Goal: Task Accomplishment & Management: Manage account settings

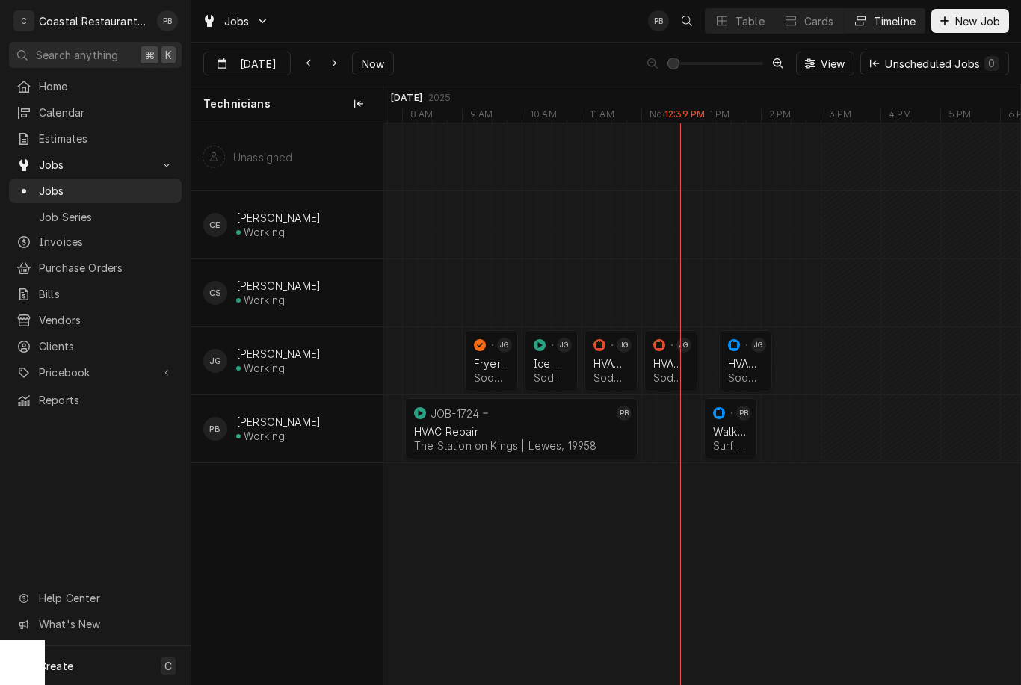
scroll to position [0, 12904]
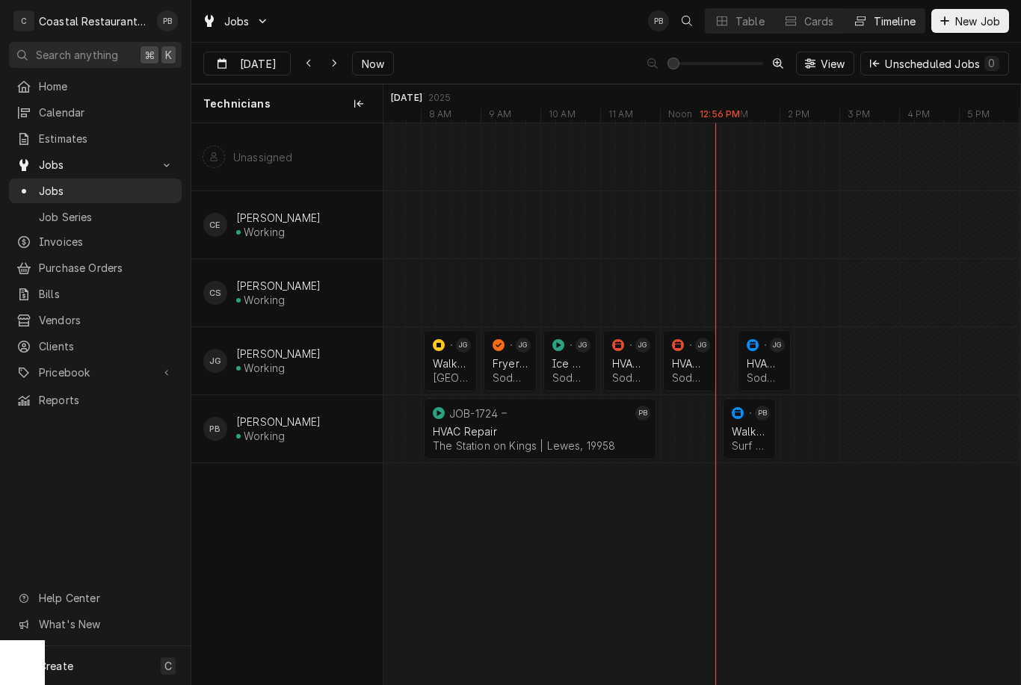
click at [551, 433] on div "HVAC Repair" at bounding box center [540, 431] width 214 height 13
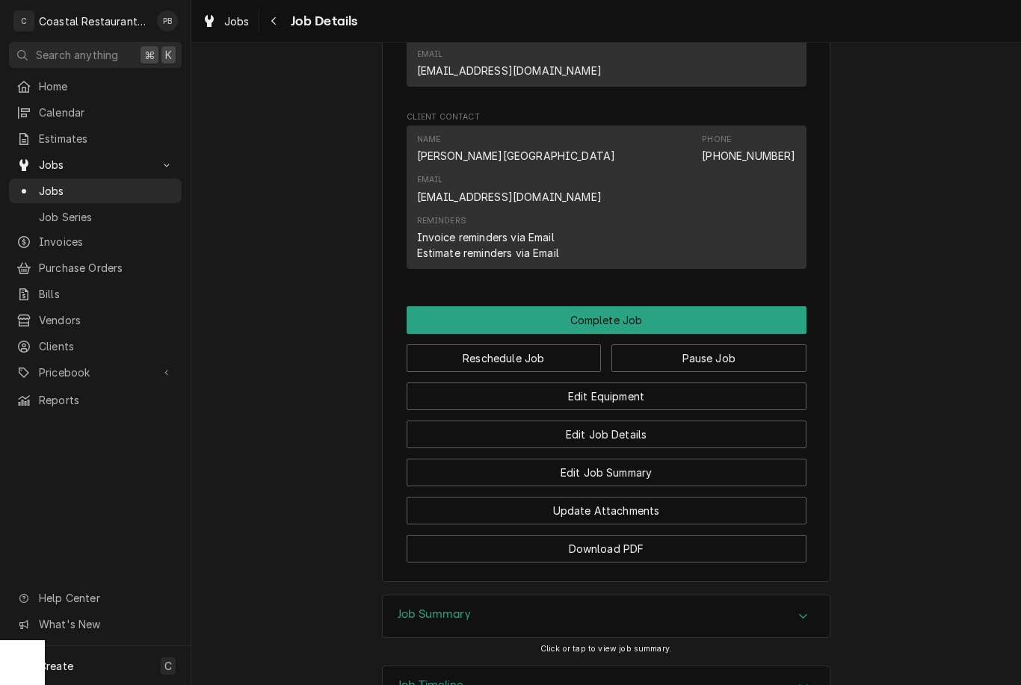
scroll to position [1087, 0]
click at [683, 460] on button "Edit Job Summary" at bounding box center [606, 474] width 400 height 28
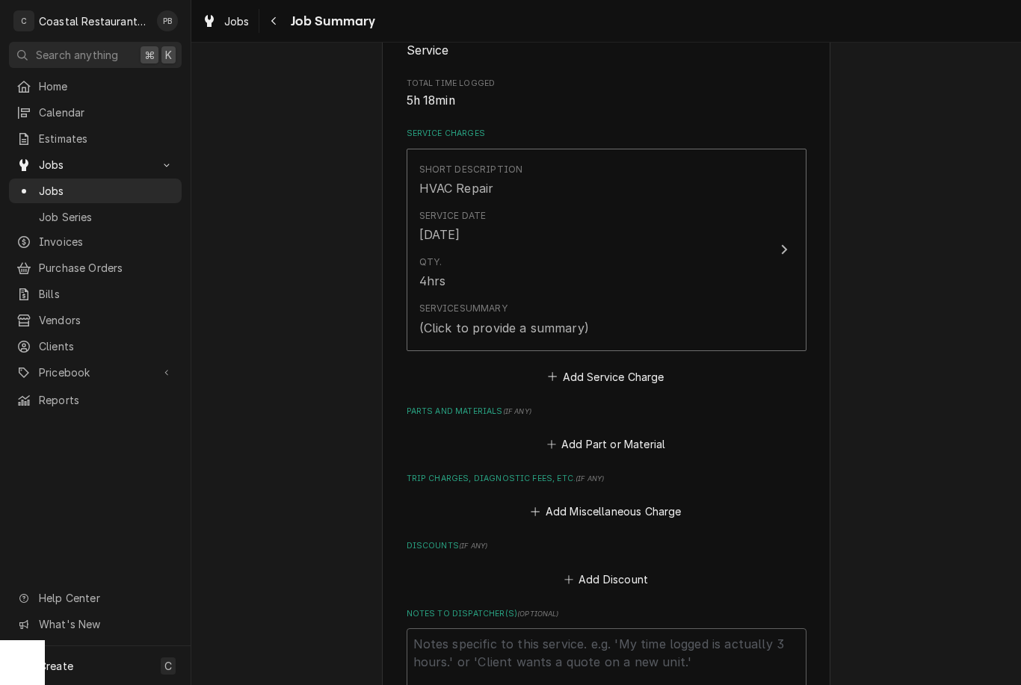
scroll to position [279, 0]
click at [637, 438] on button "Add Part or Material" at bounding box center [605, 443] width 123 height 21
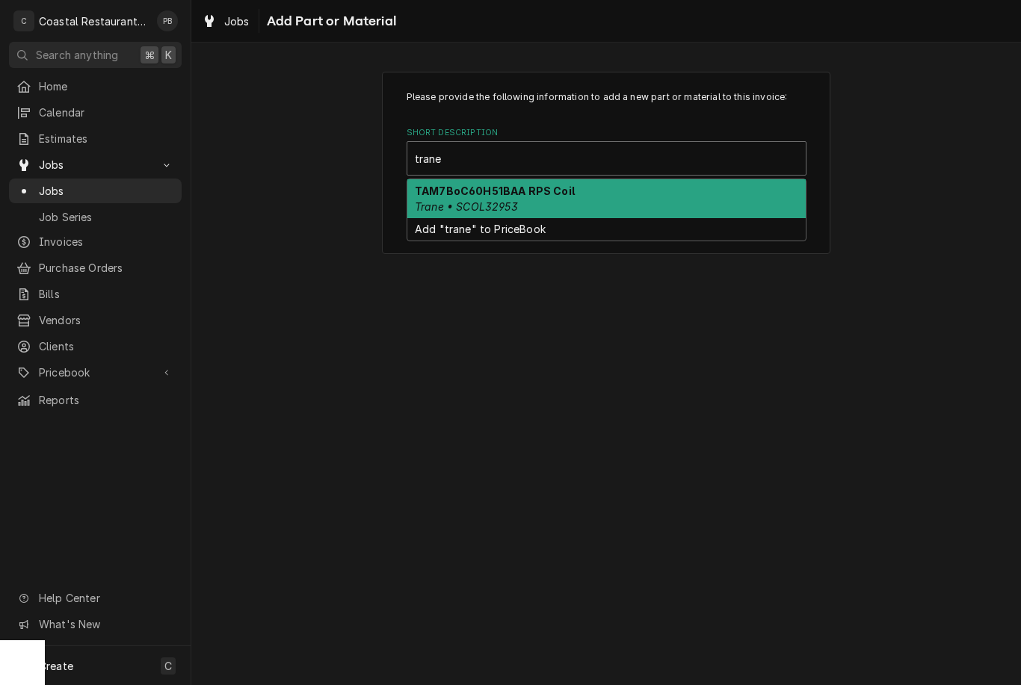
click at [586, 191] on div "TAM7BoC60H51BAA RPS Coil Trane • SCOL32953" at bounding box center [606, 198] width 398 height 39
type input "trane"
type textarea "x"
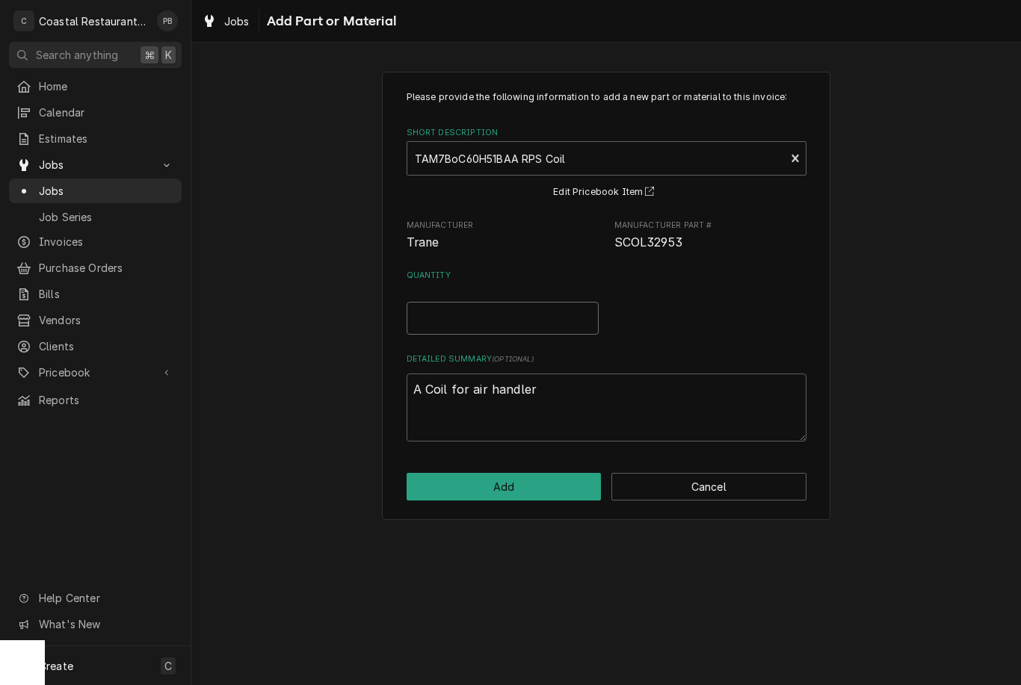
click at [518, 317] on input "Quantity" at bounding box center [502, 318] width 192 height 33
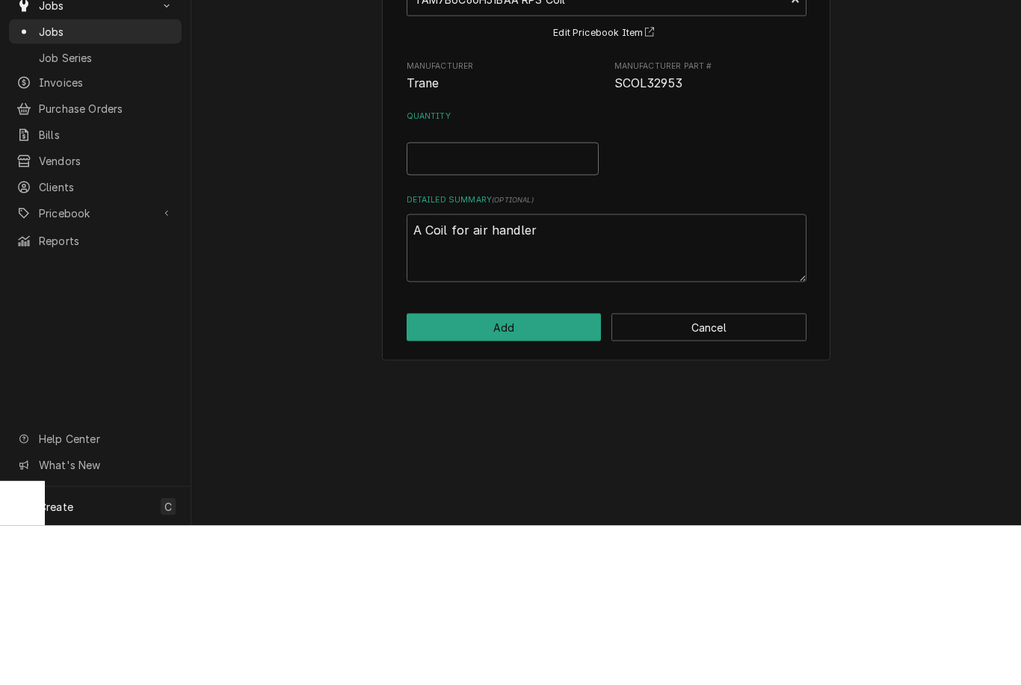
type input "1"
type textarea "x"
type input "1"
click at [978, 247] on div "Please provide the following information to add a new part or material to this …" at bounding box center [605, 295] width 829 height 474
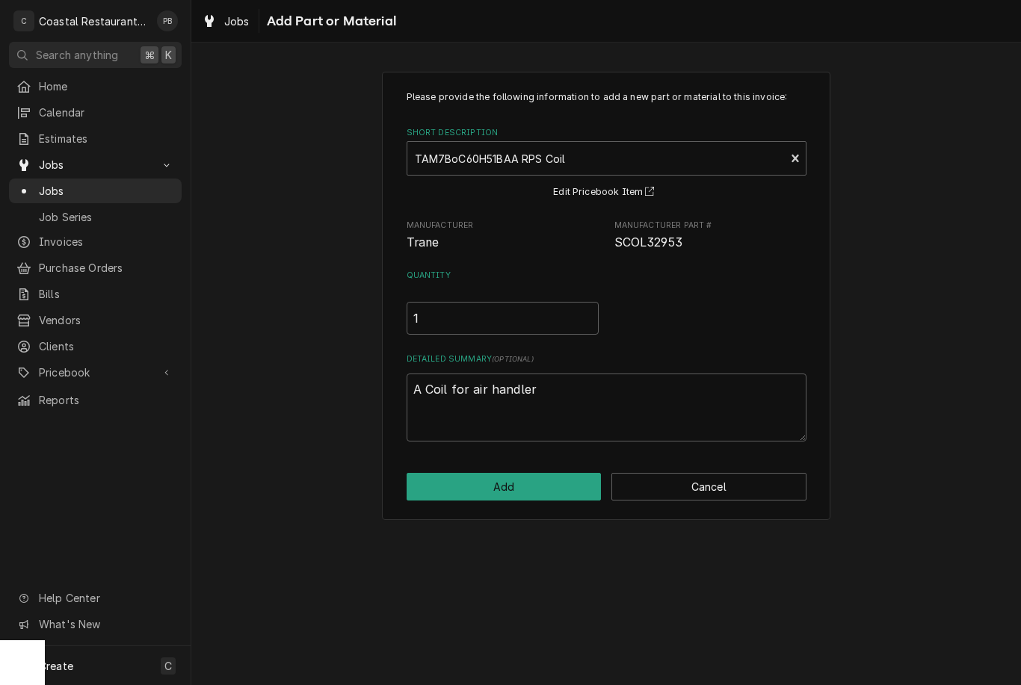
click at [536, 491] on button "Add" at bounding box center [503, 487] width 195 height 28
type textarea "x"
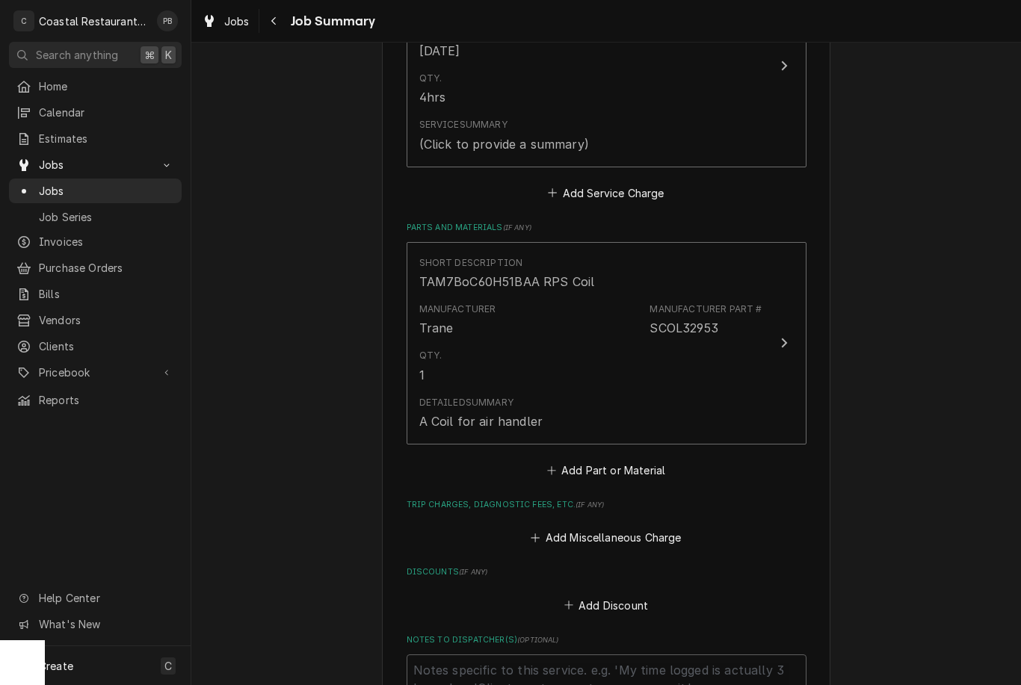
scroll to position [500, 0]
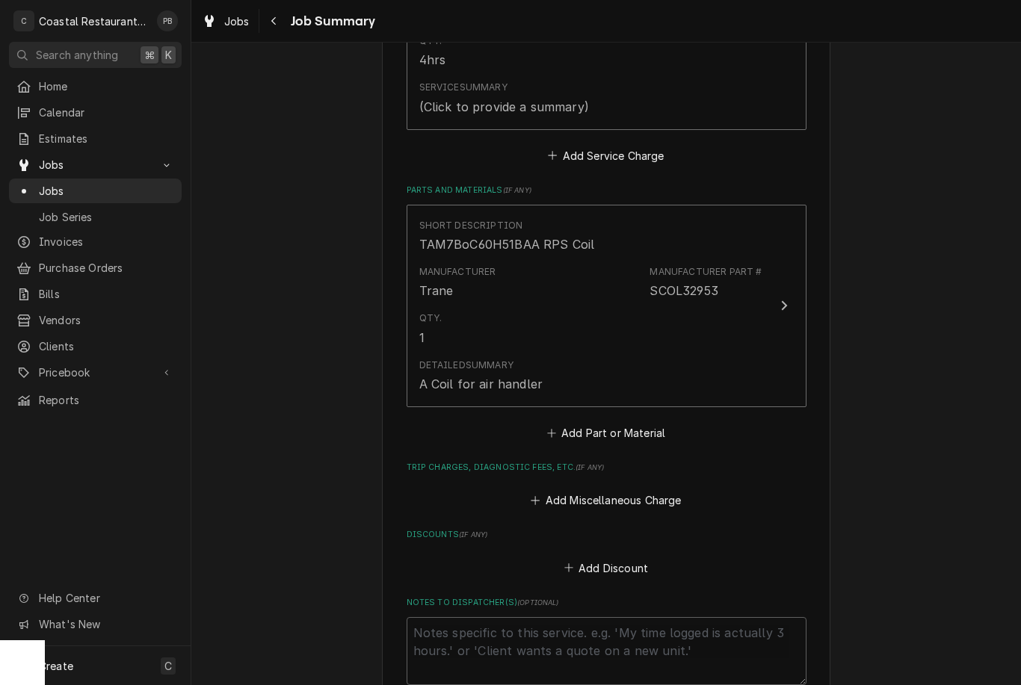
click at [625, 422] on button "Add Part or Material" at bounding box center [605, 432] width 123 height 21
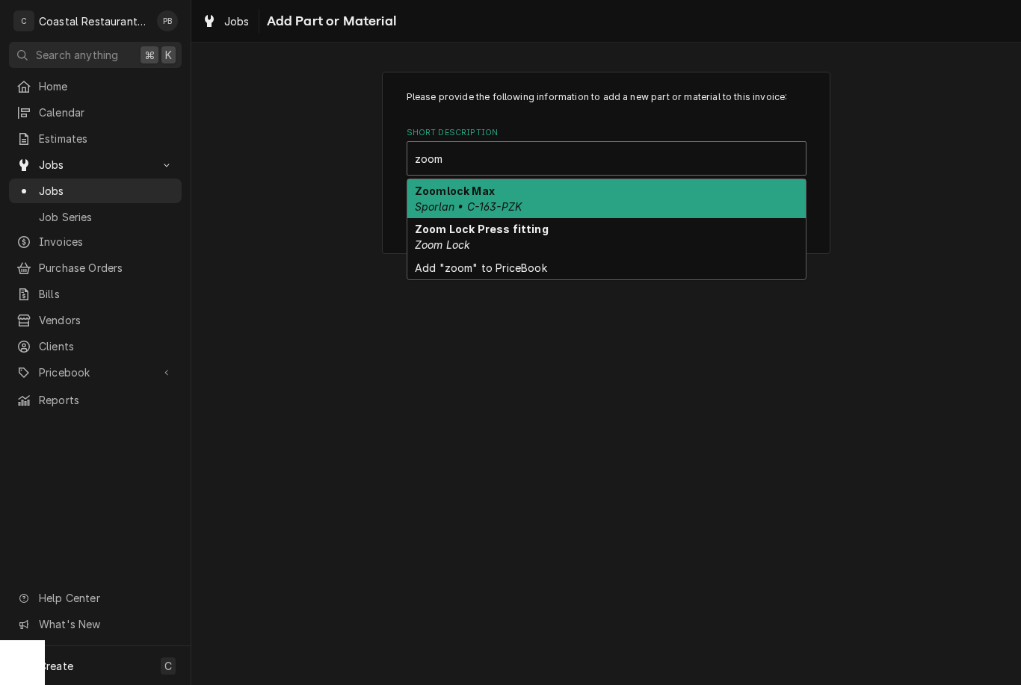
click at [517, 211] on em "Sporlan • C-163-PZK" at bounding box center [468, 206] width 107 height 13
type input "zoom"
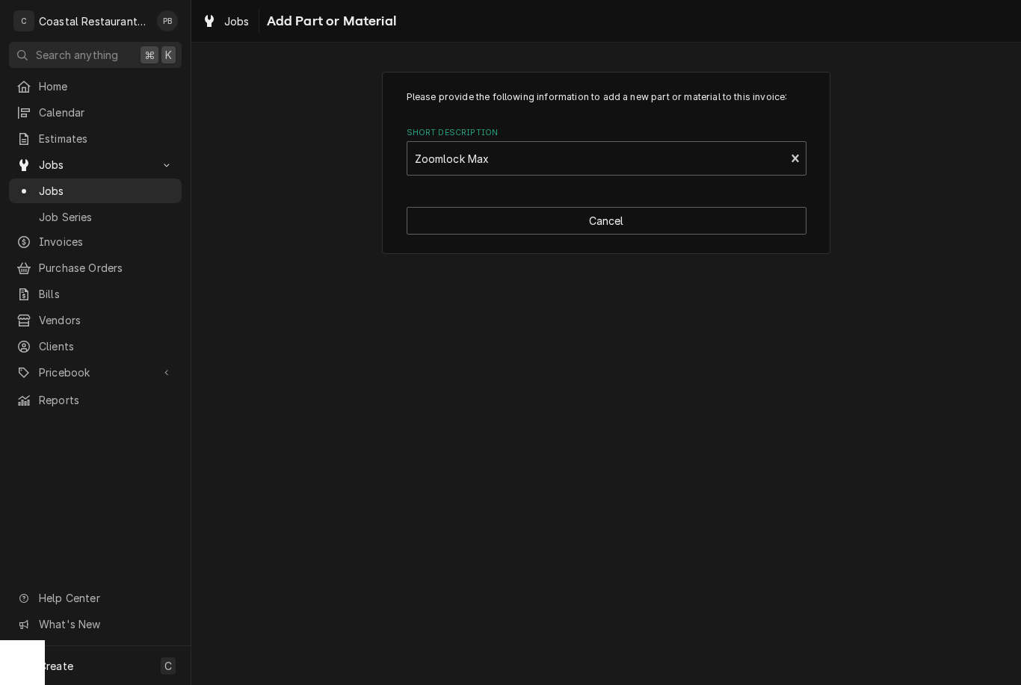
type textarea "x"
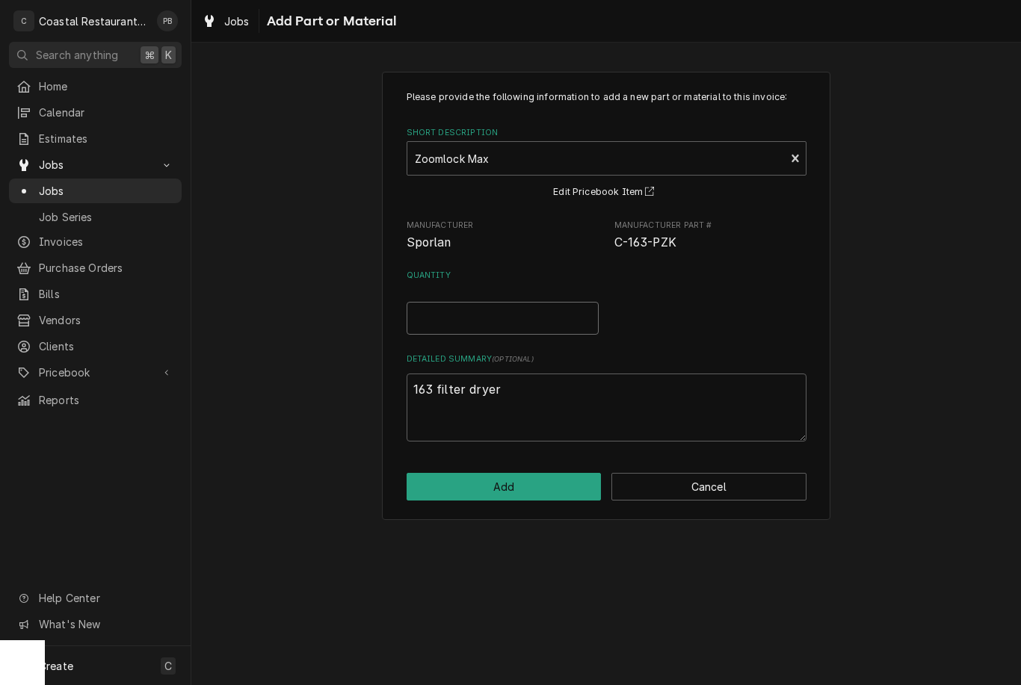
click at [516, 332] on input "Quantity" at bounding box center [502, 318] width 192 height 33
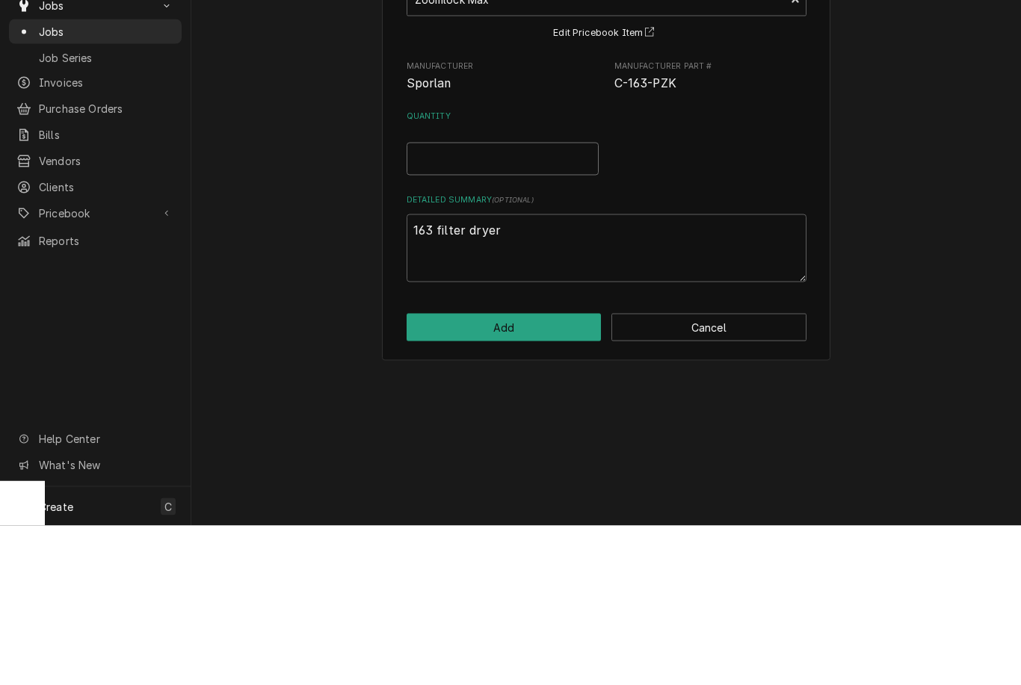
type input "1"
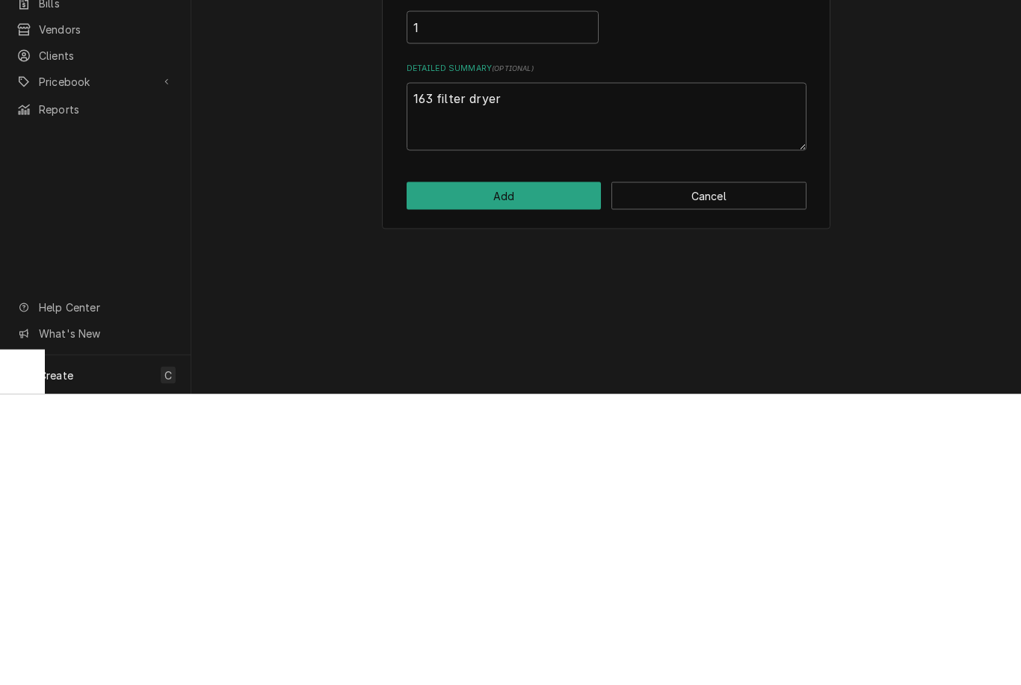
click at [545, 473] on button "Add" at bounding box center [503, 487] width 195 height 28
type textarea "x"
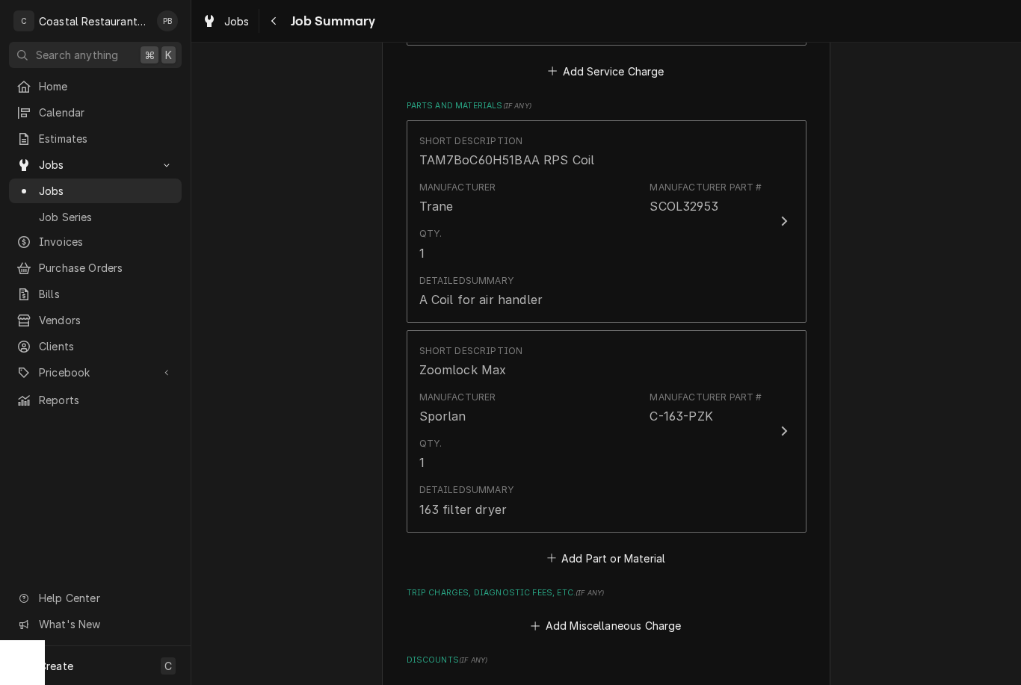
scroll to position [655, 0]
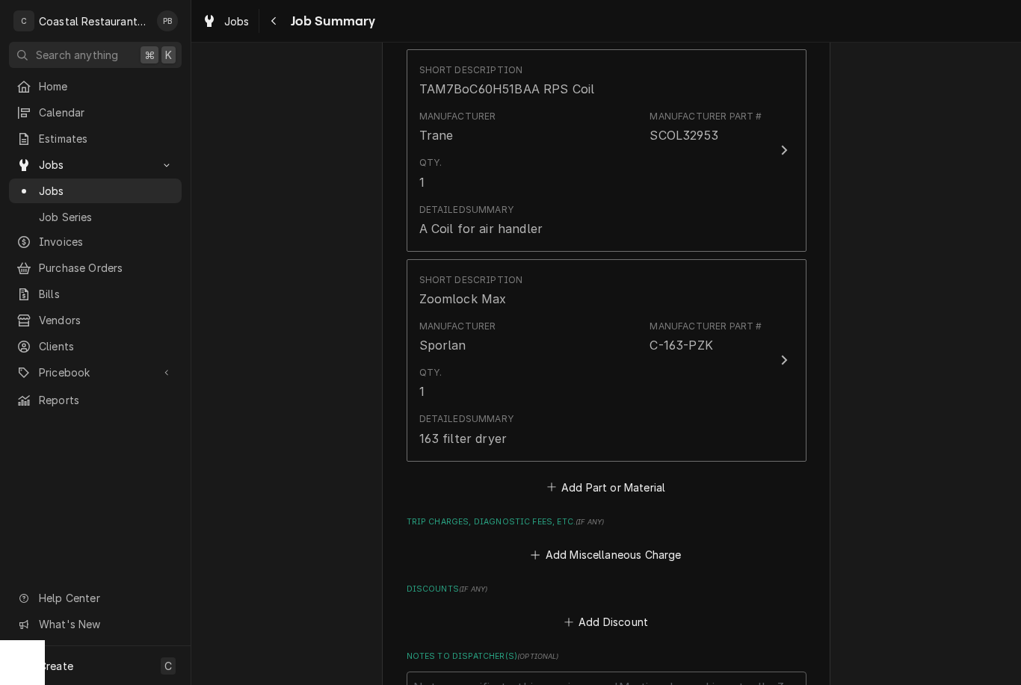
click at [622, 479] on button "Add Part or Material" at bounding box center [605, 487] width 123 height 21
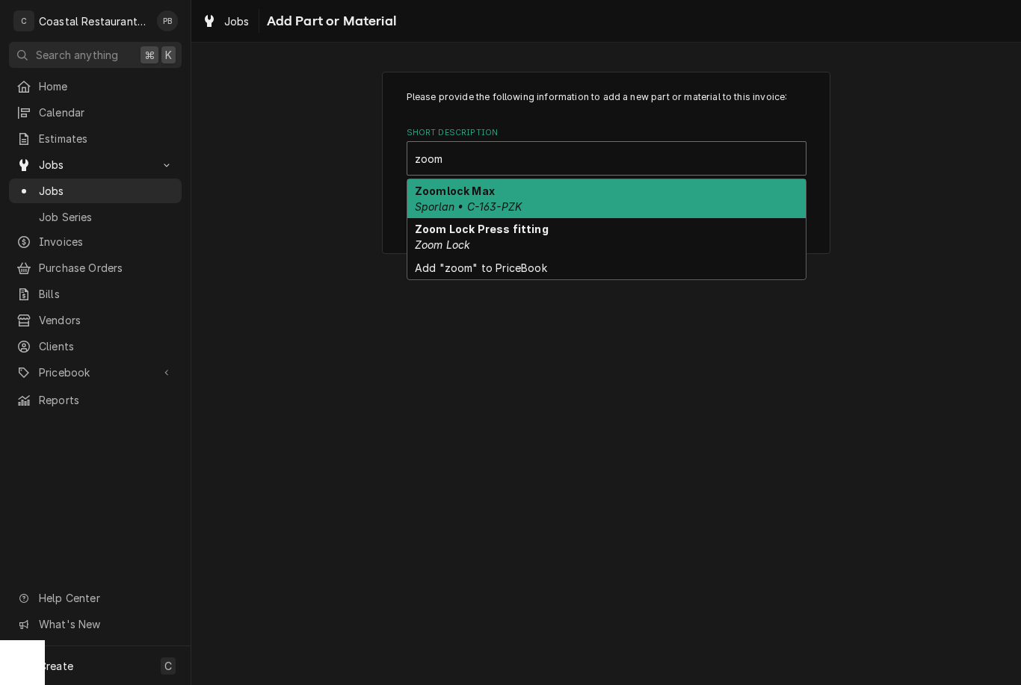
click at [570, 232] on div "Zoom Lock Press fitting Zoom Lock" at bounding box center [606, 237] width 398 height 39
type input "zoom"
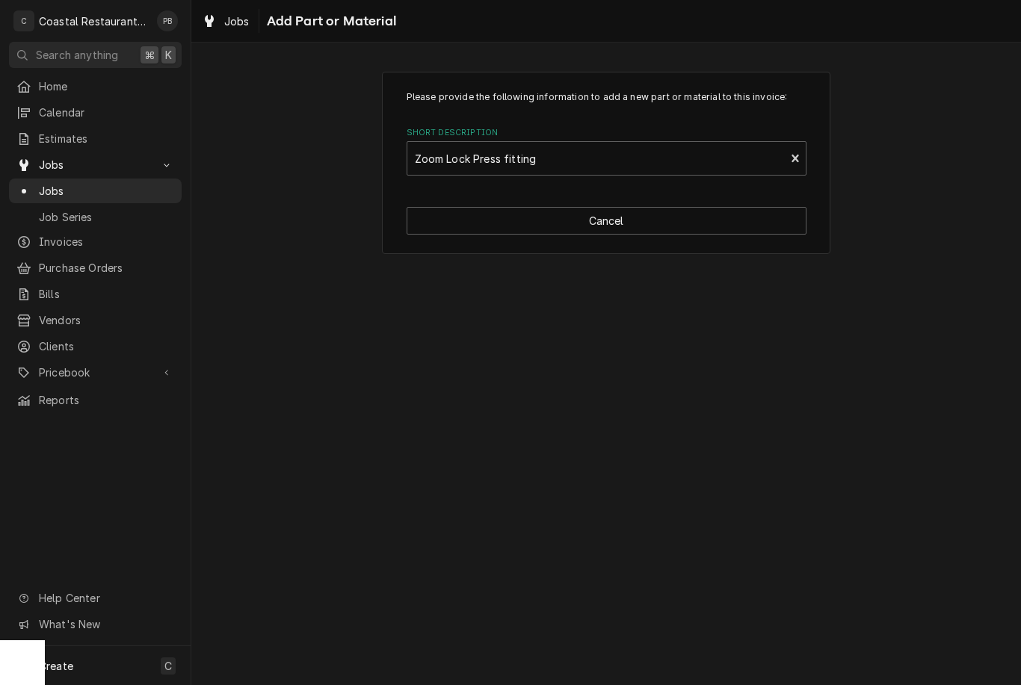
type textarea "x"
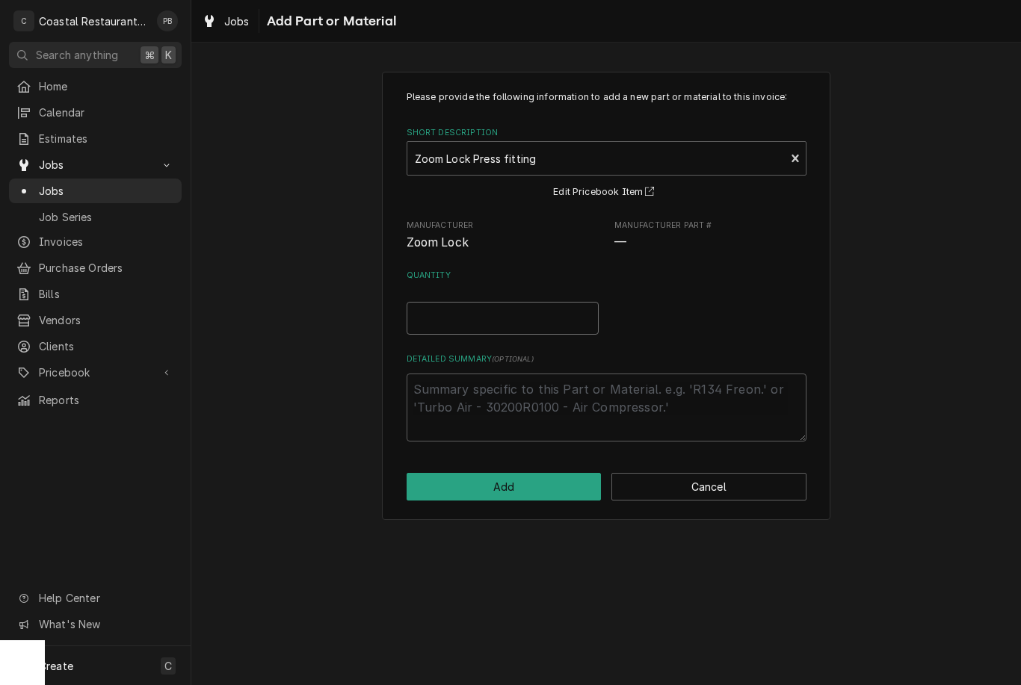
click at [538, 317] on input "Quantity" at bounding box center [502, 318] width 192 height 33
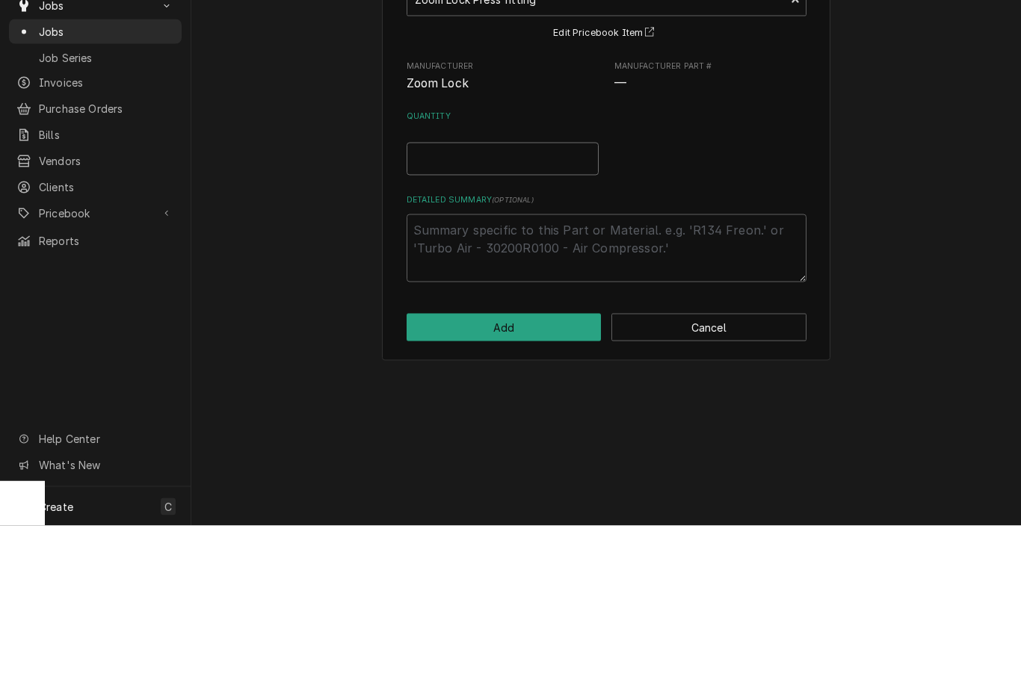
type input "6"
type textarea "x"
type input "6"
click at [974, 235] on div "Please provide the following information to add a new part or material to this …" at bounding box center [605, 295] width 829 height 474
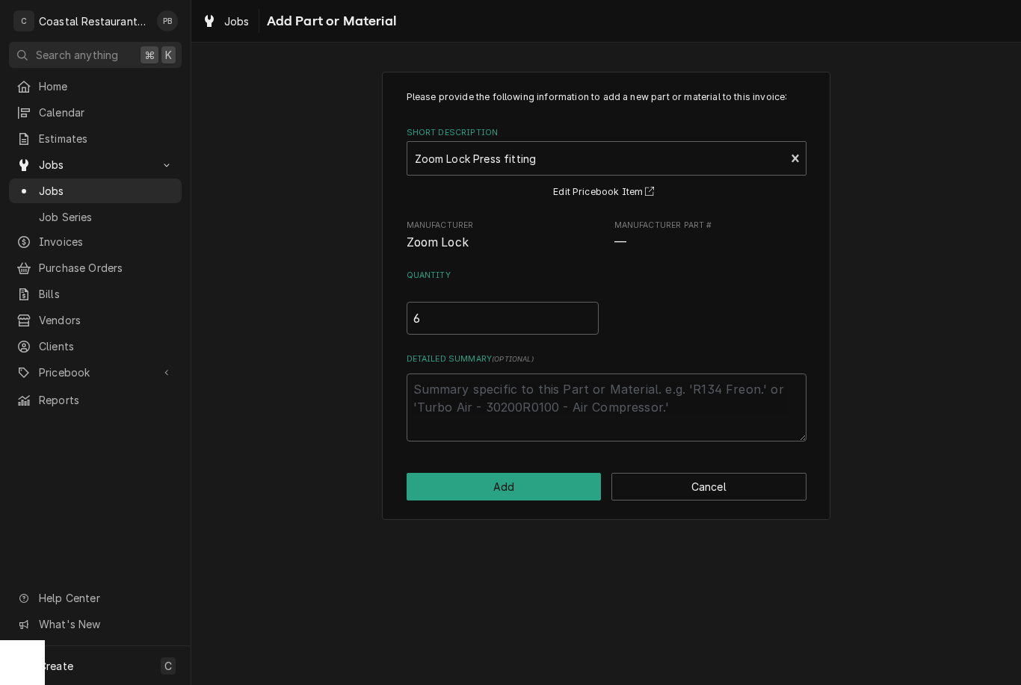
click at [545, 486] on button "Add" at bounding box center [503, 487] width 195 height 28
type textarea "x"
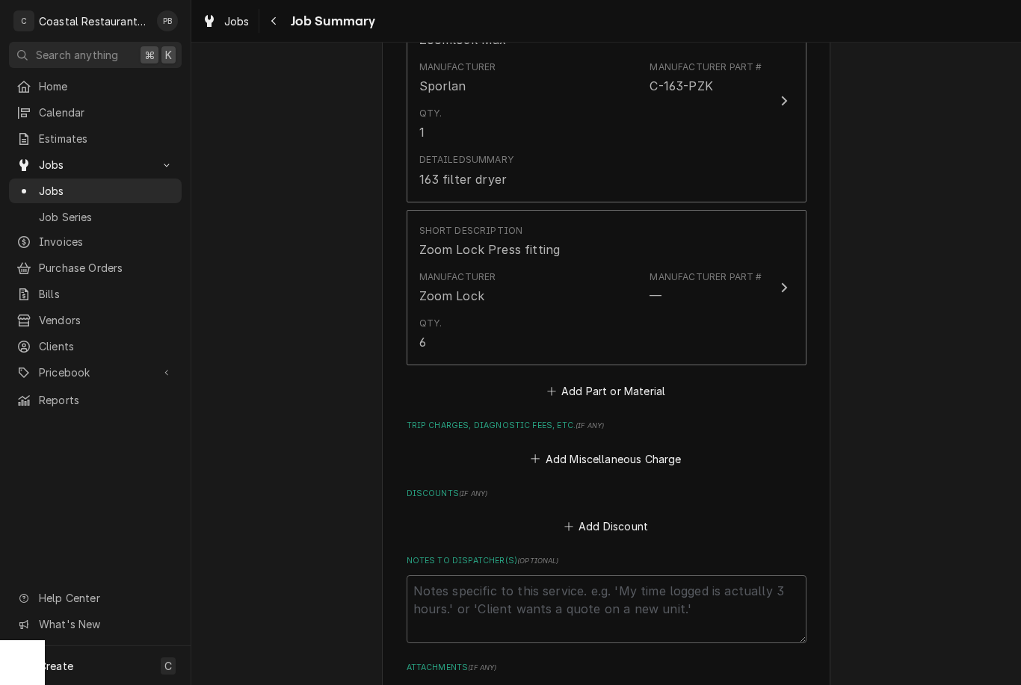
scroll to position [917, 0]
click at [636, 390] on button "Add Part or Material" at bounding box center [605, 389] width 123 height 21
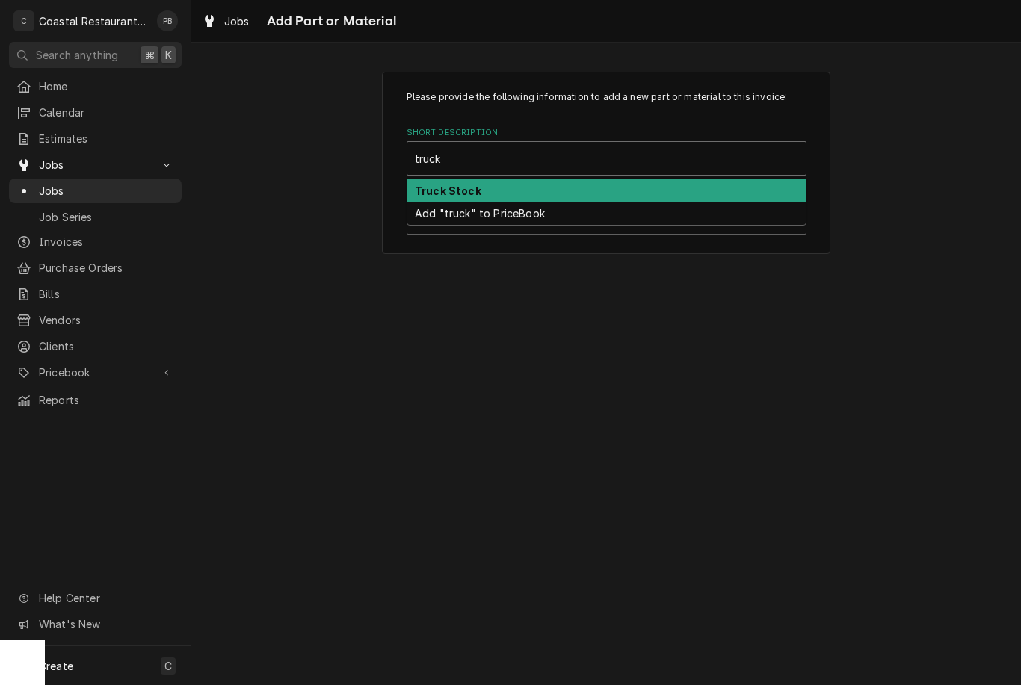
click at [479, 192] on div "Truck Stock" at bounding box center [606, 190] width 398 height 23
type input "truck"
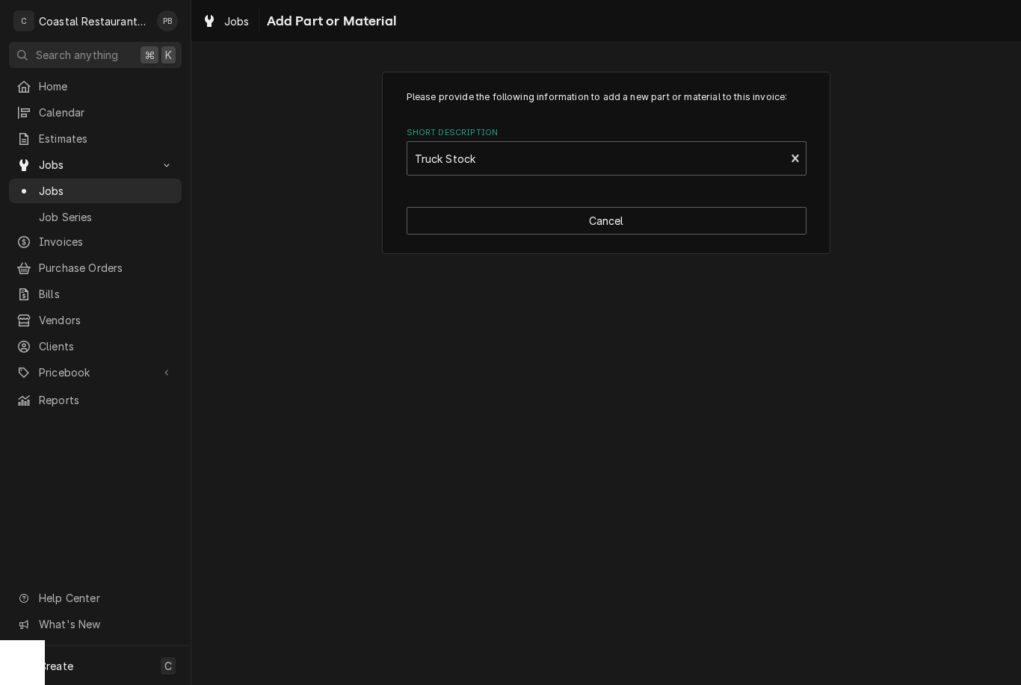
type textarea "x"
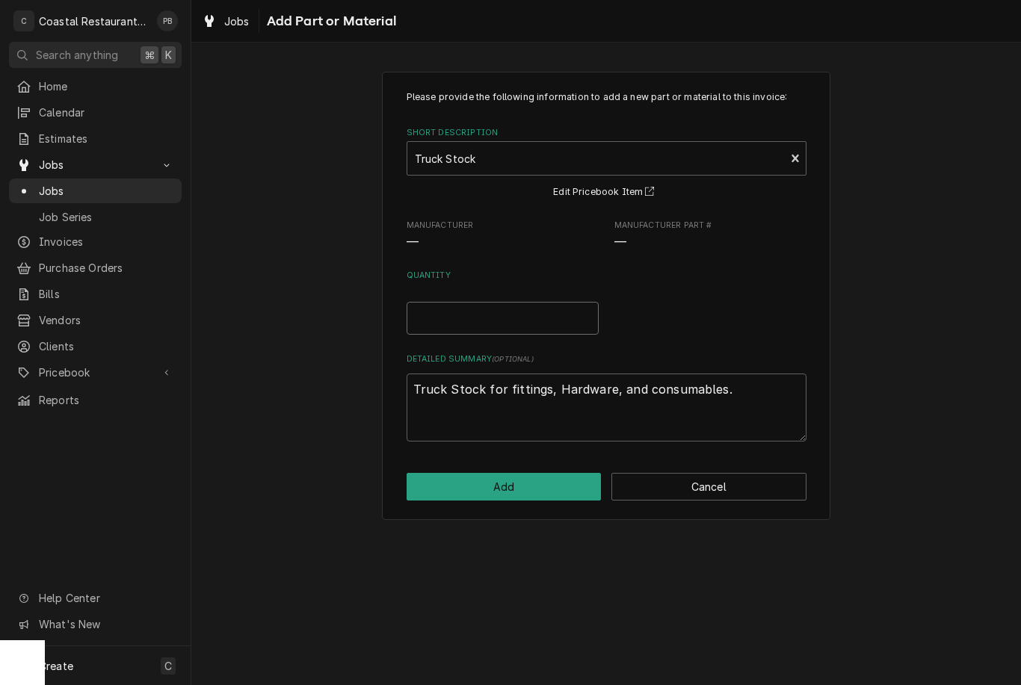
click at [519, 309] on input "Quantity" at bounding box center [502, 318] width 192 height 33
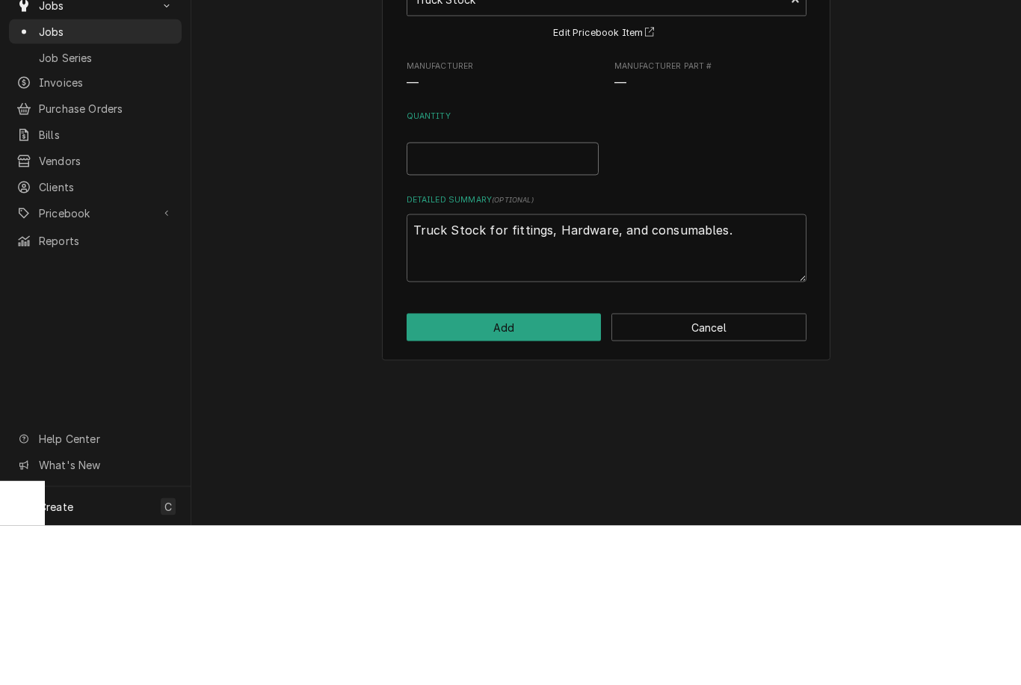
type input "5"
type textarea "x"
type input "50"
type textarea "x"
type input "50"
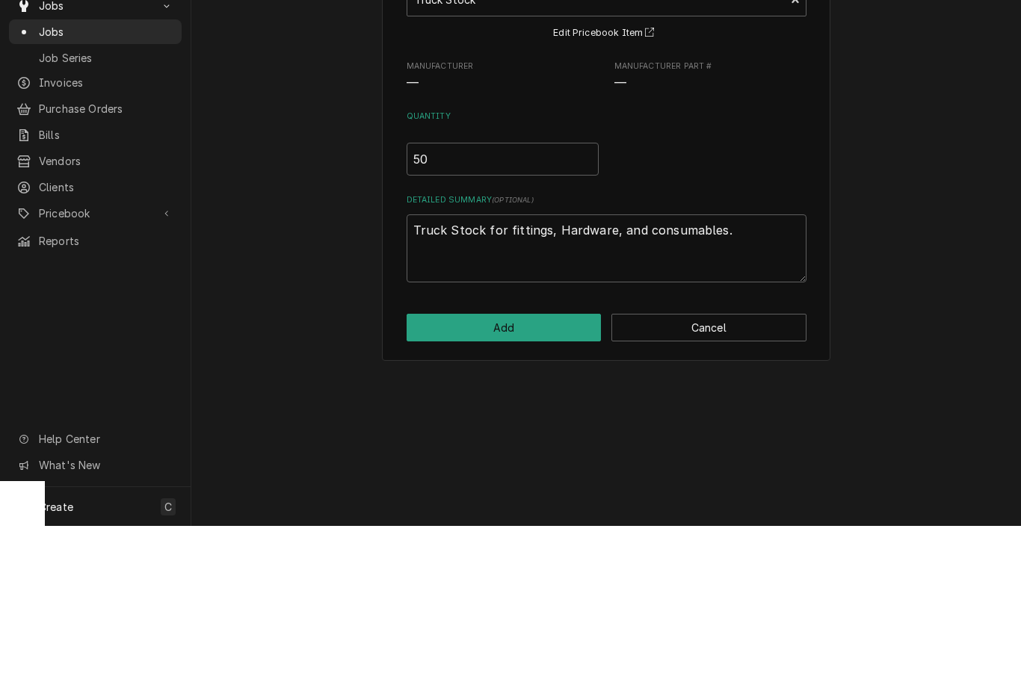
click at [953, 226] on div "Please provide the following information to add a new part or material to this …" at bounding box center [605, 295] width 829 height 474
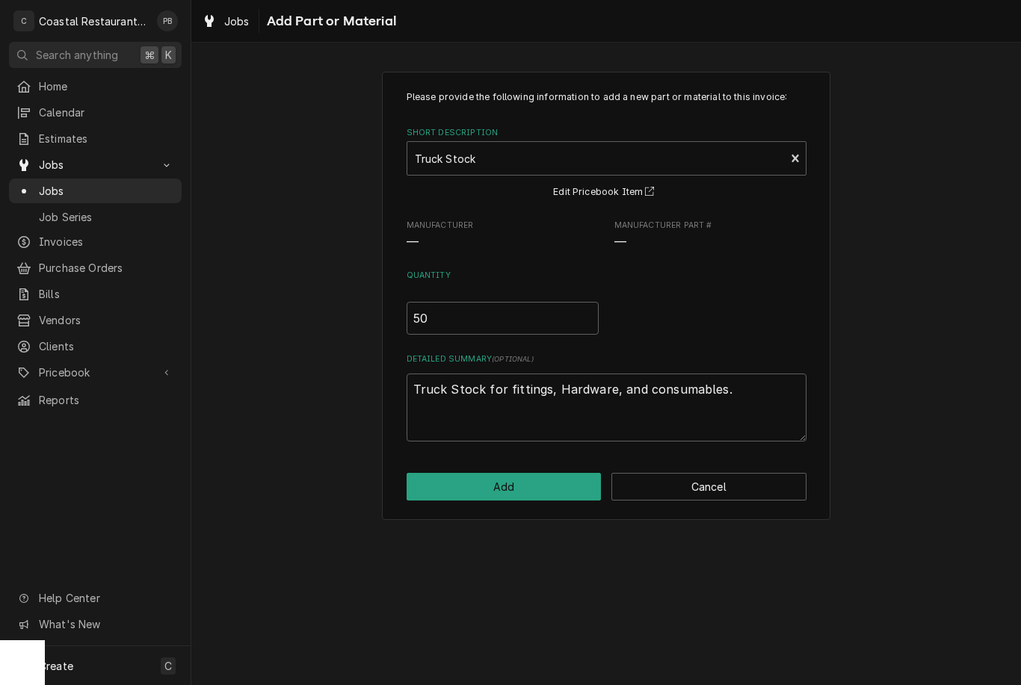
click at [532, 496] on button "Add" at bounding box center [503, 487] width 195 height 28
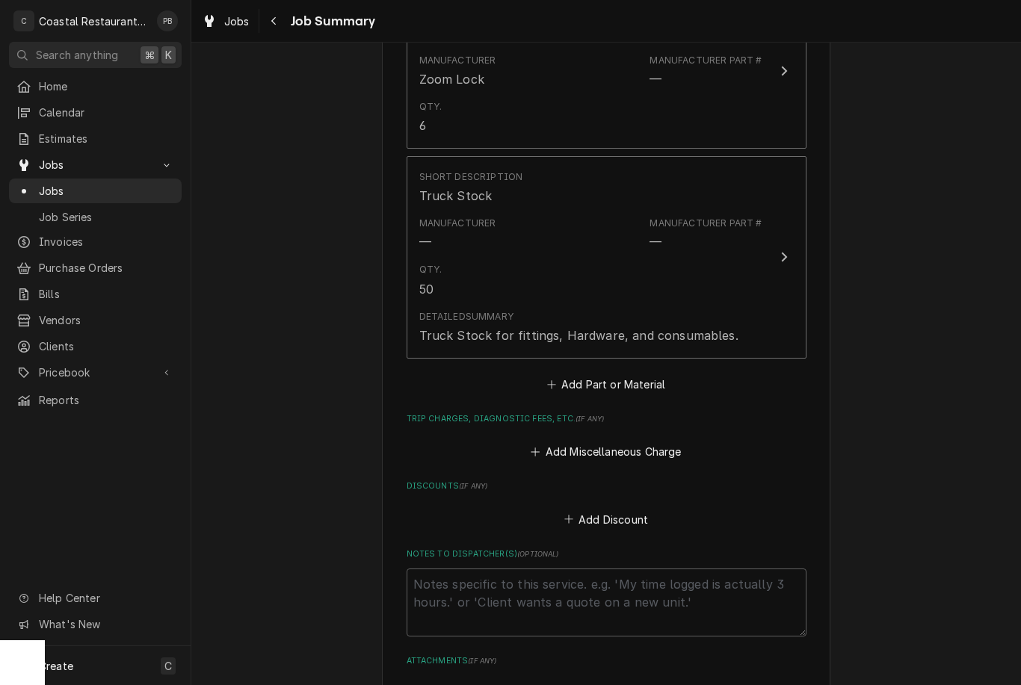
scroll to position [1144, 0]
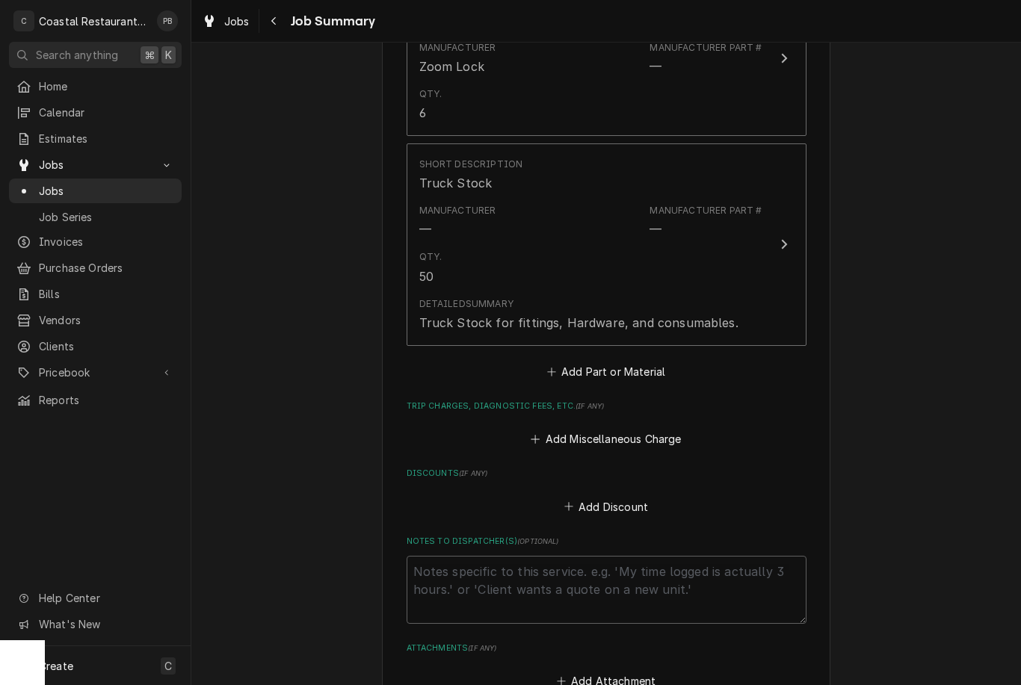
click at [645, 430] on button "Add Miscellaneous Charge" at bounding box center [605, 439] width 155 height 21
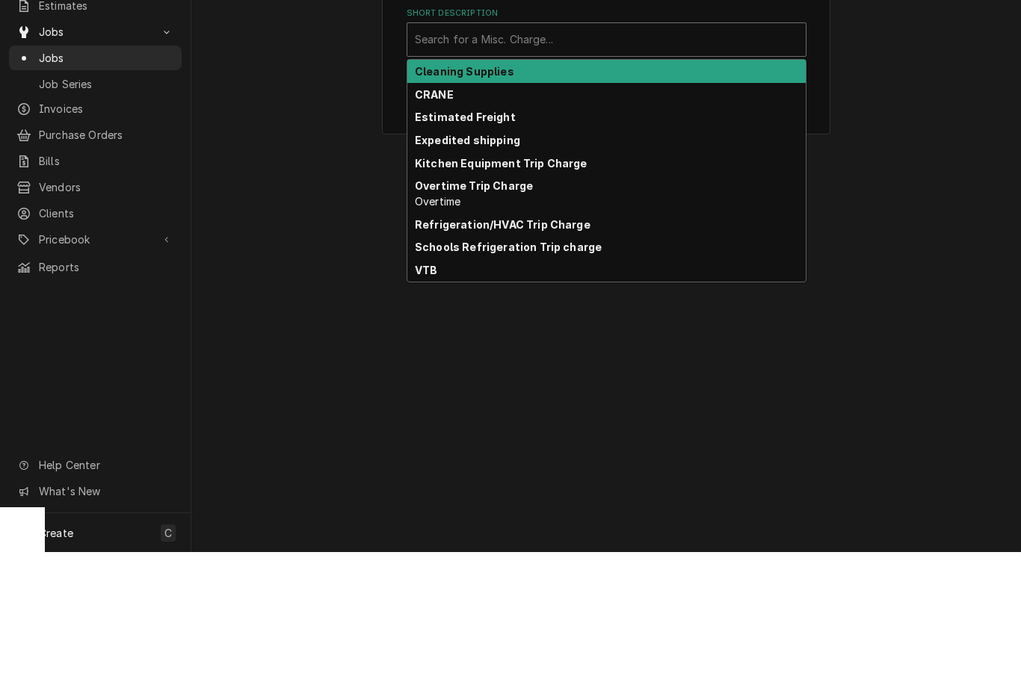
click at [495, 392] on div "VTB" at bounding box center [606, 403] width 398 height 23
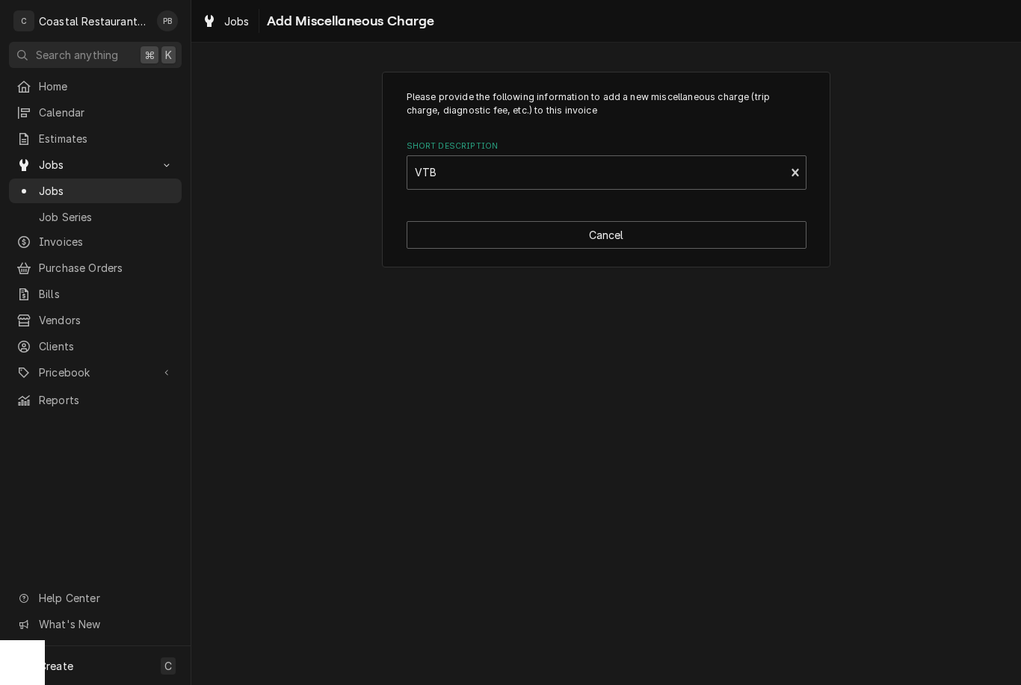
type textarea "x"
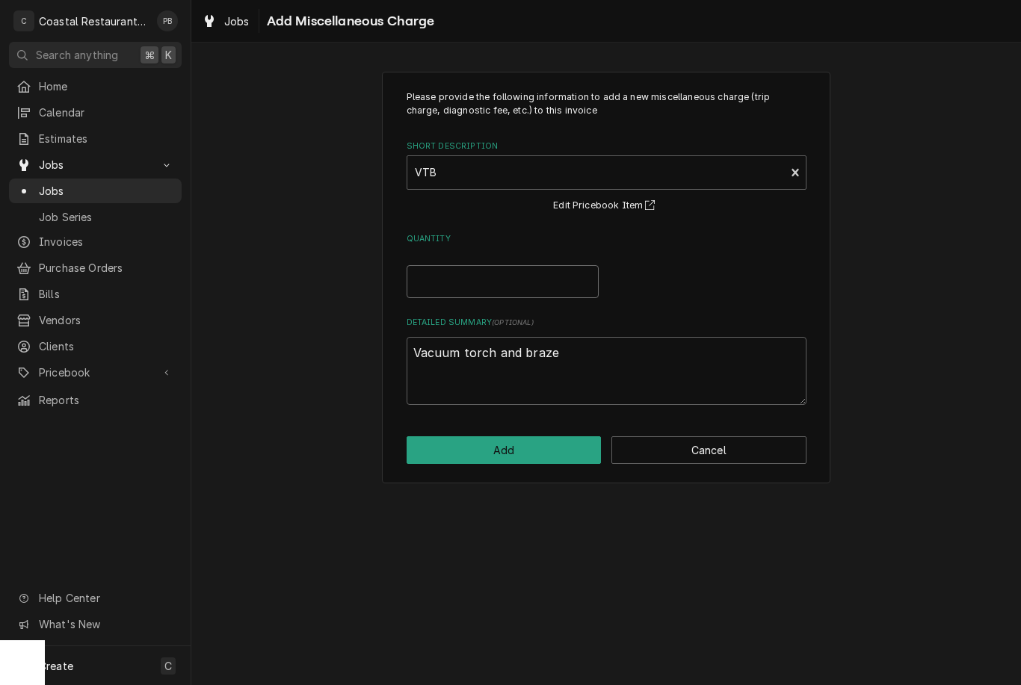
click at [534, 266] on input "Quantity" at bounding box center [502, 281] width 192 height 33
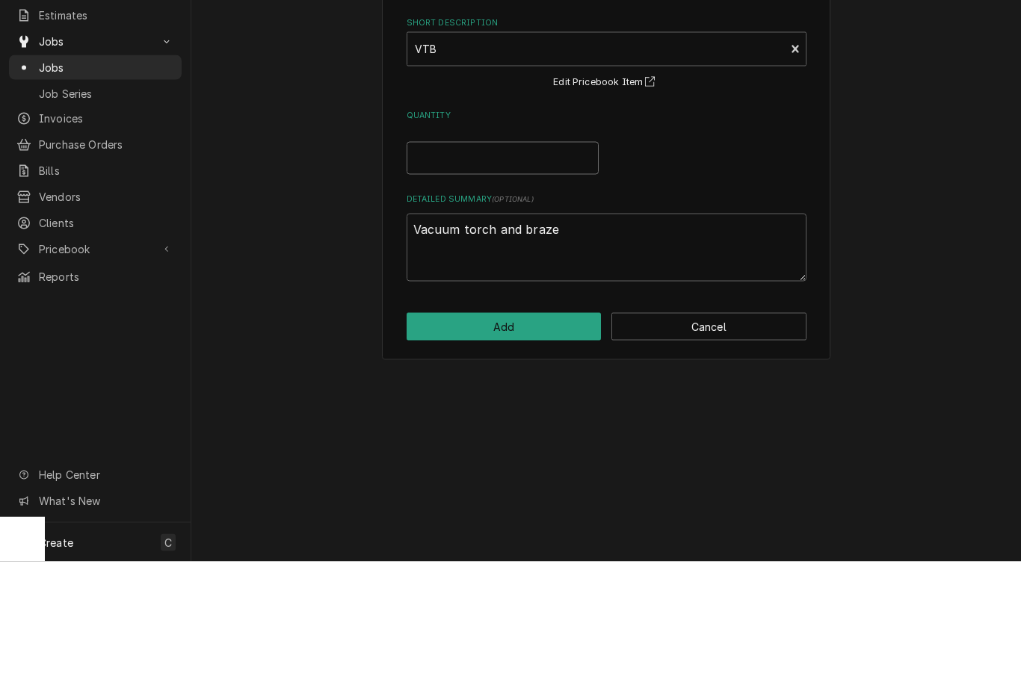
type input "1"
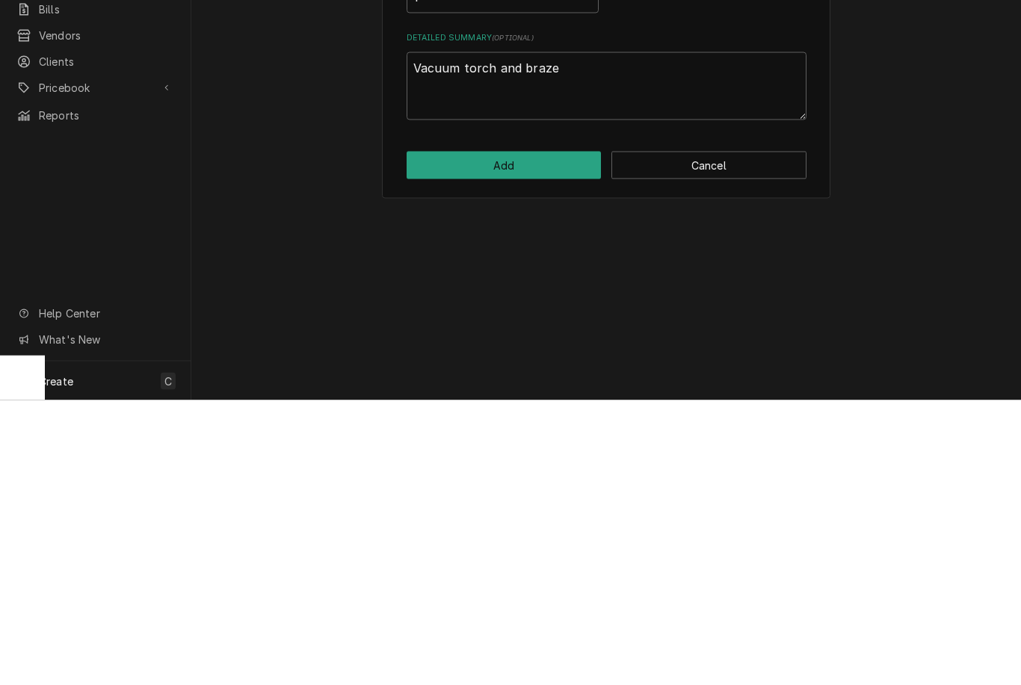
click at [561, 436] on button "Add" at bounding box center [503, 450] width 195 height 28
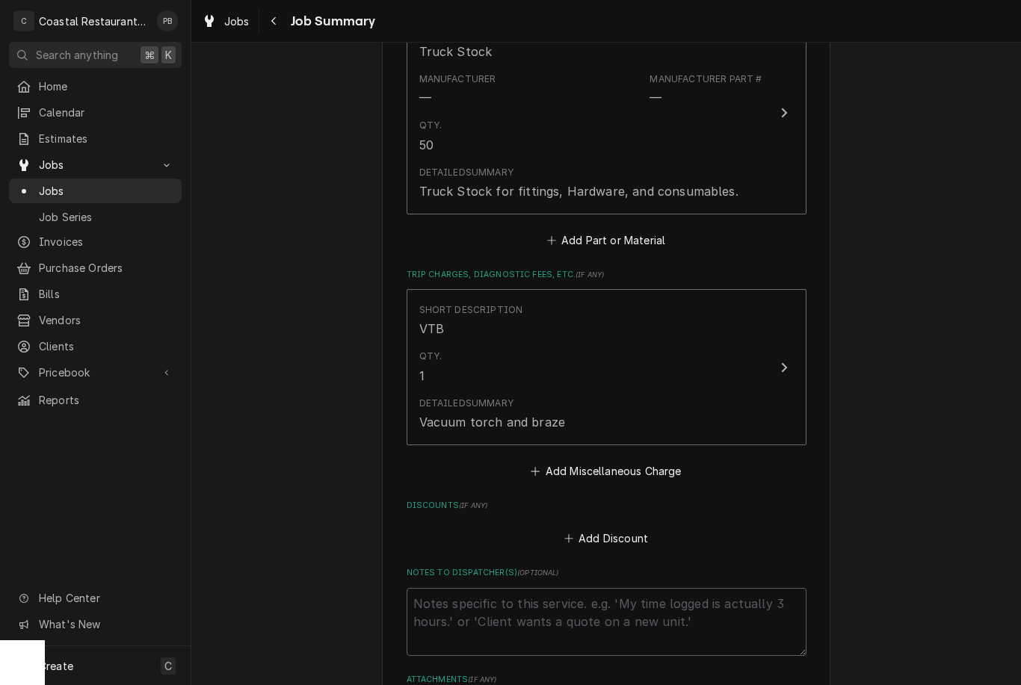
scroll to position [1291, 0]
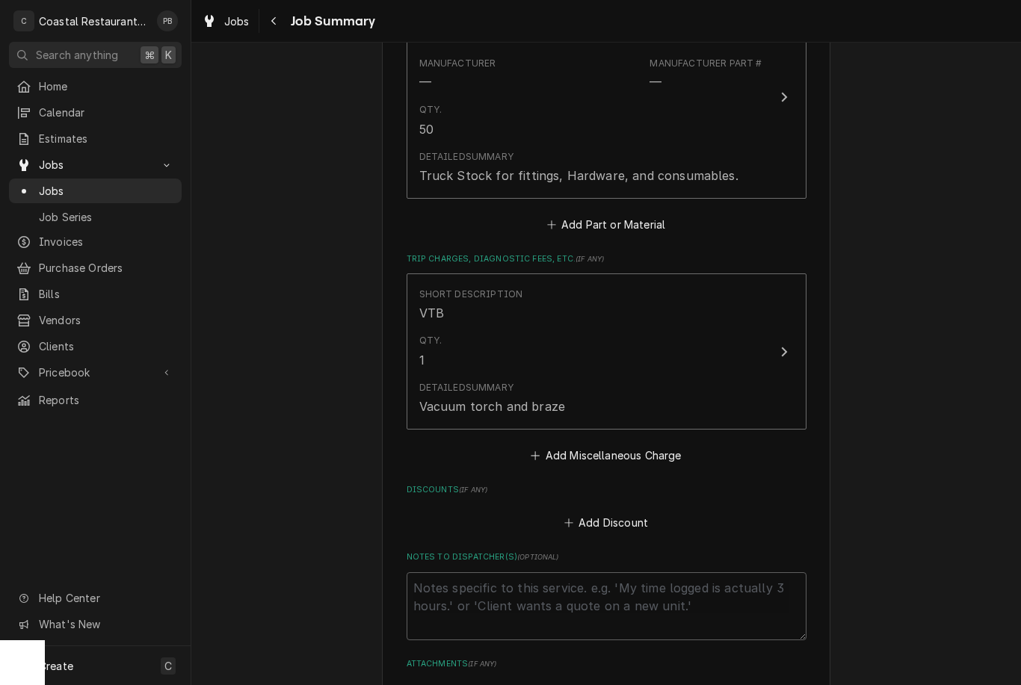
click at [639, 454] on button "Add Miscellaneous Charge" at bounding box center [605, 455] width 155 height 21
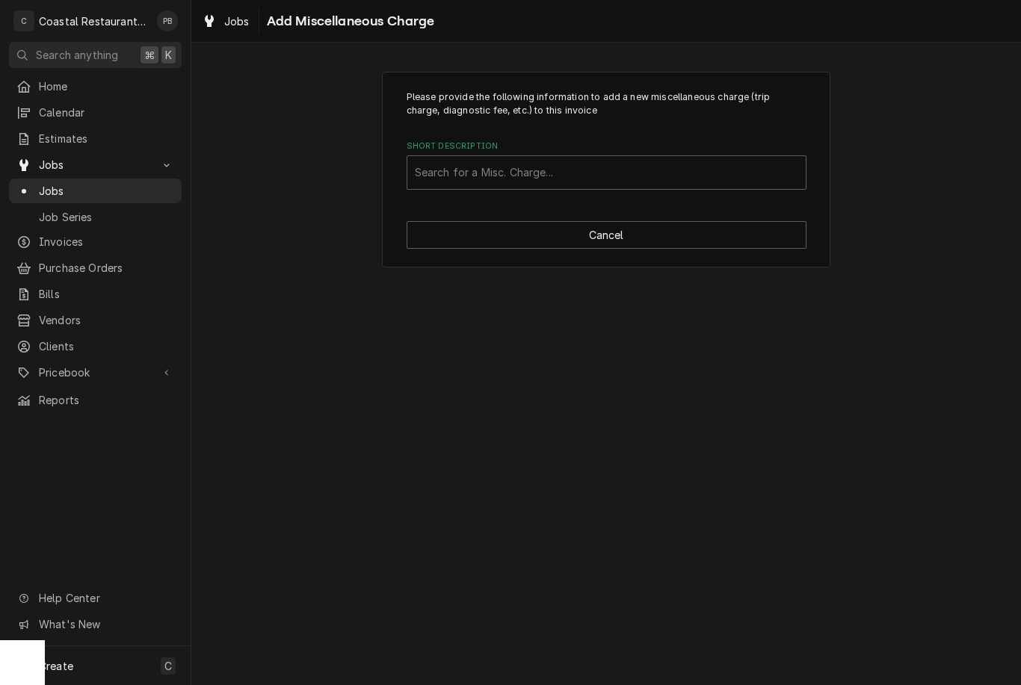
click at [602, 152] on div "Short Description Search for a Misc. Charge..." at bounding box center [606, 164] width 400 height 49
click at [664, 166] on div "Short Description" at bounding box center [606, 172] width 383 height 27
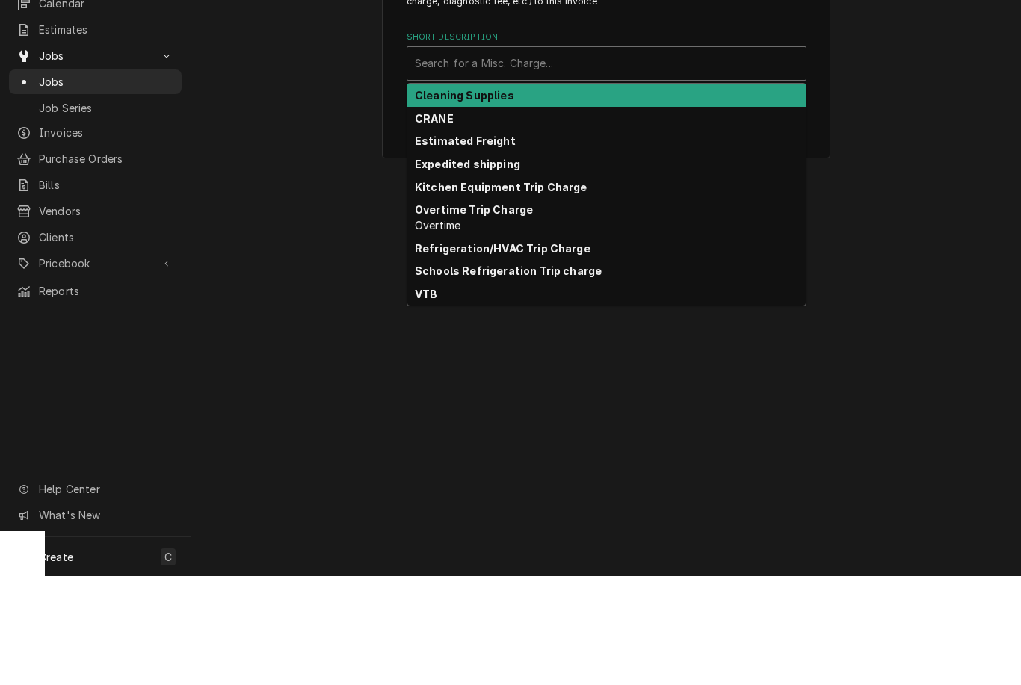
click at [570, 351] on strong "Refrigeration/HVAC Trip Charge" at bounding box center [503, 357] width 176 height 13
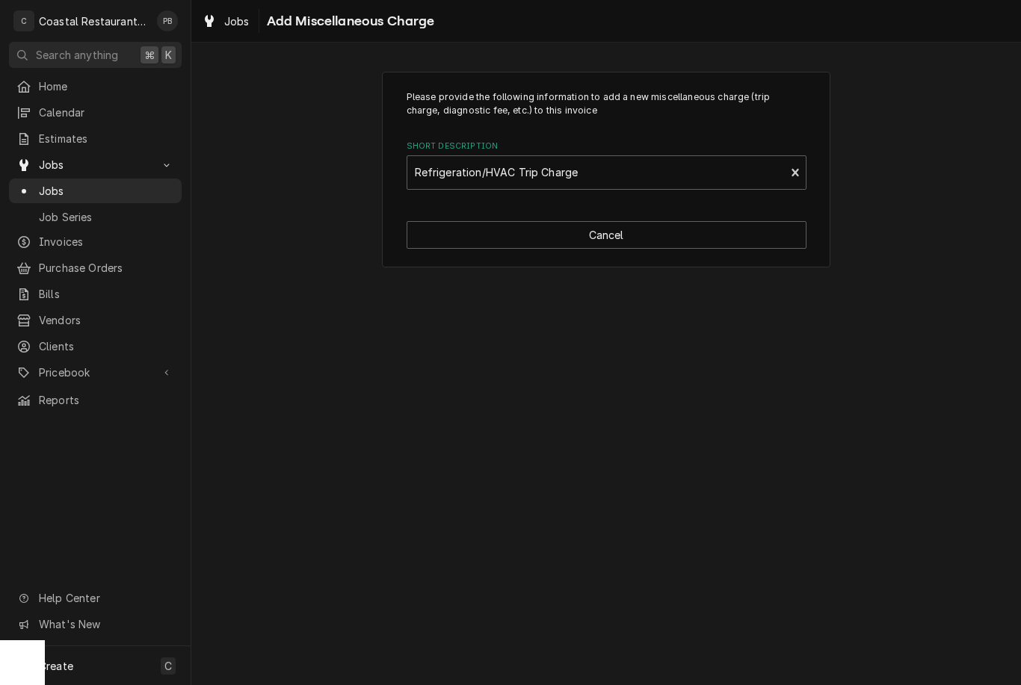
type textarea "x"
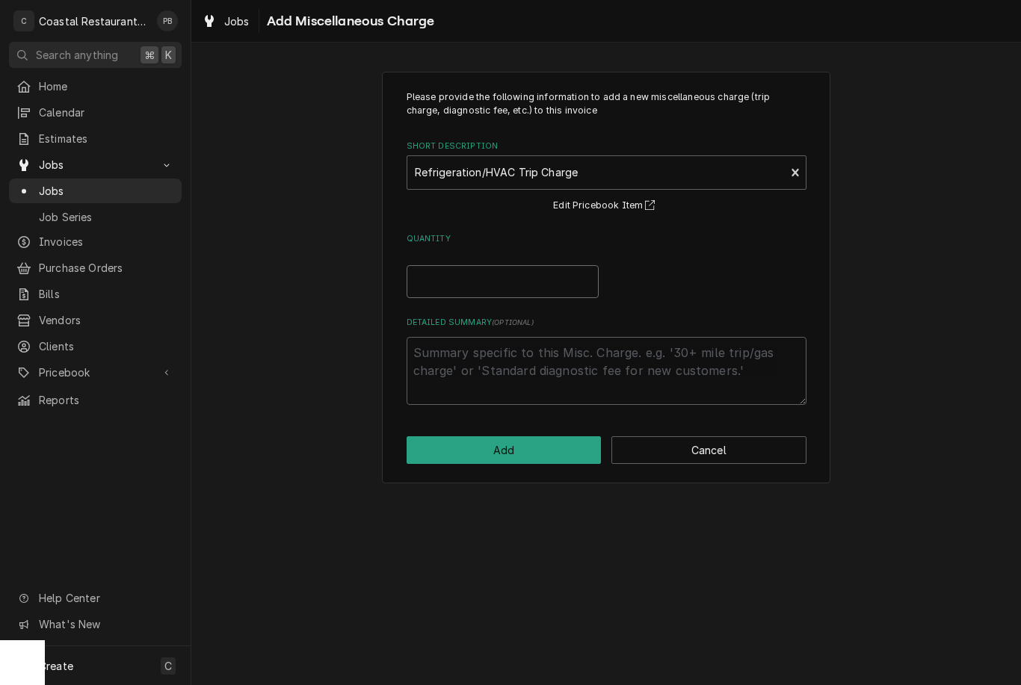
click at [529, 283] on input "Quantity" at bounding box center [502, 281] width 192 height 33
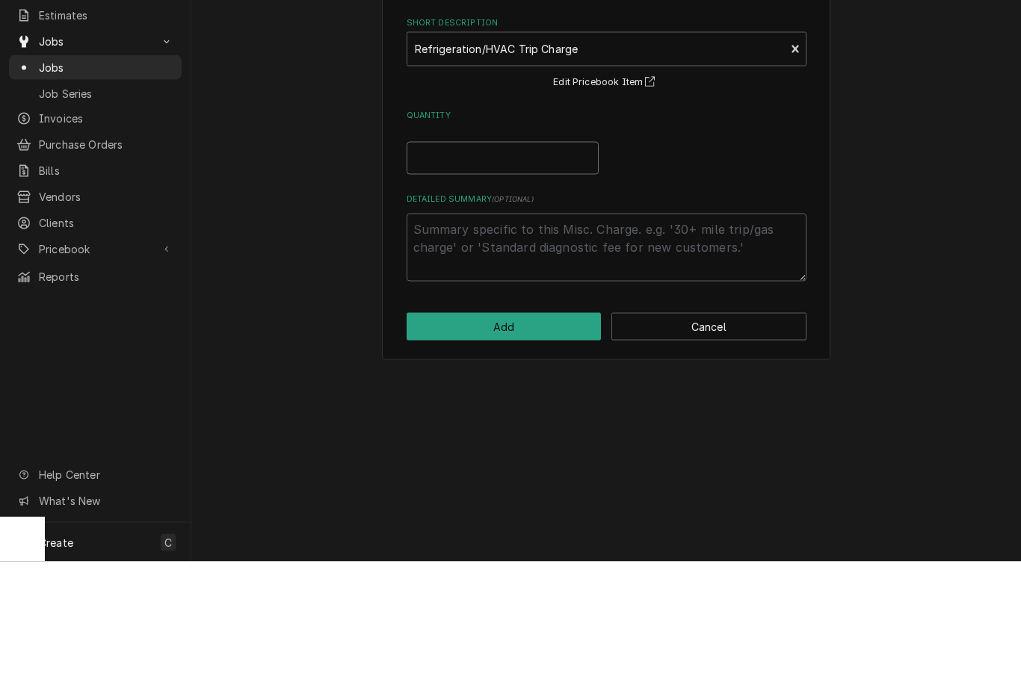
type input "1"
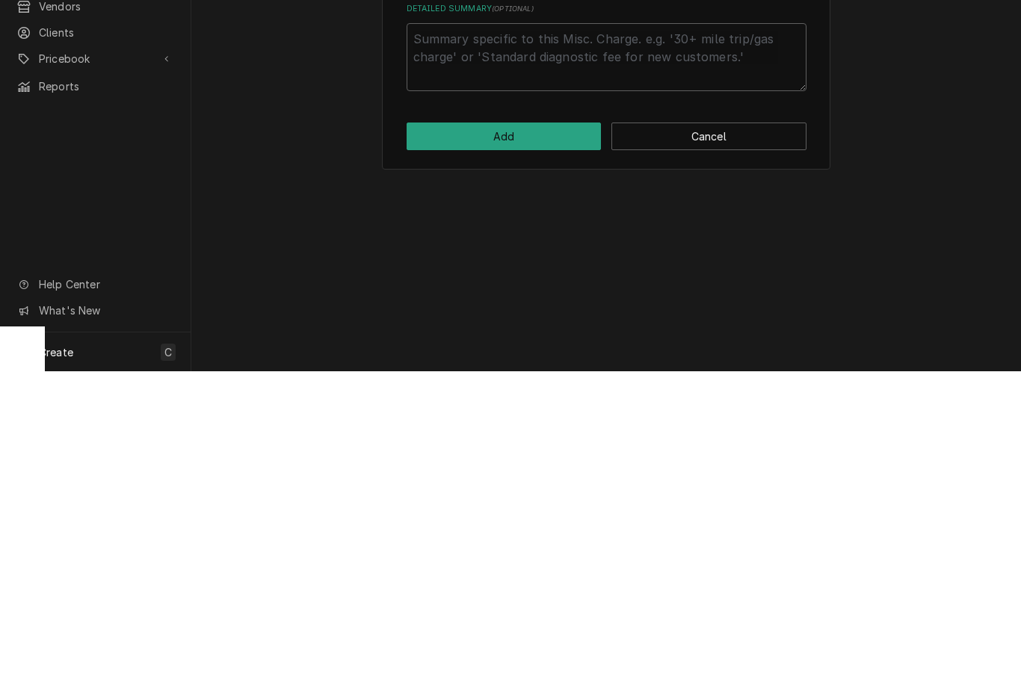
click at [534, 436] on button "Add" at bounding box center [503, 450] width 195 height 28
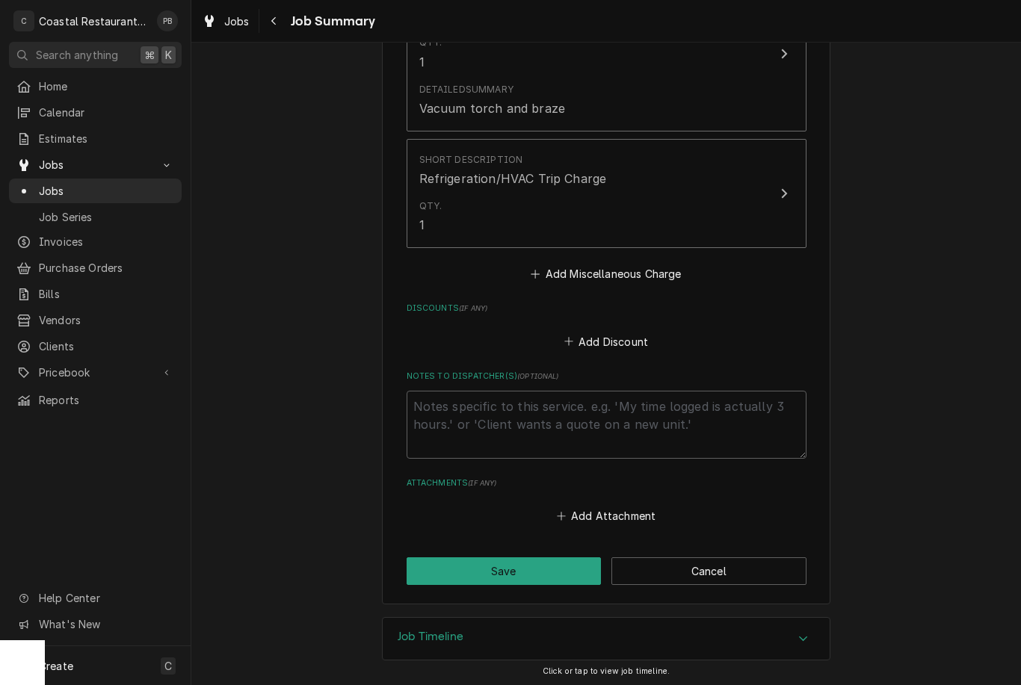
scroll to position [1589, 0]
click at [550, 567] on button "Save" at bounding box center [503, 572] width 195 height 28
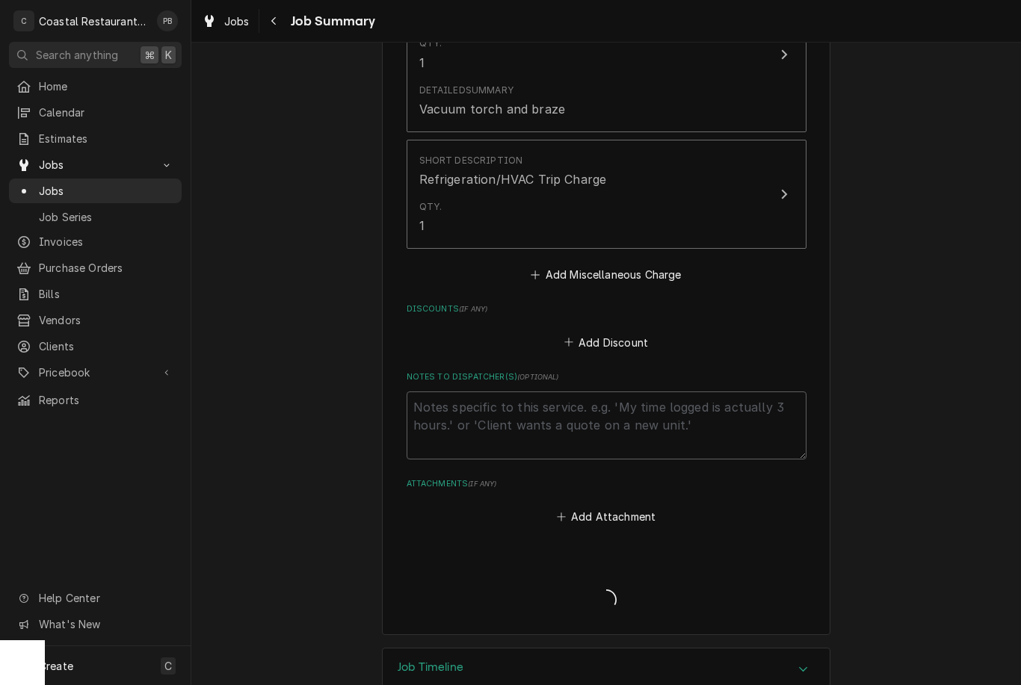
type textarea "x"
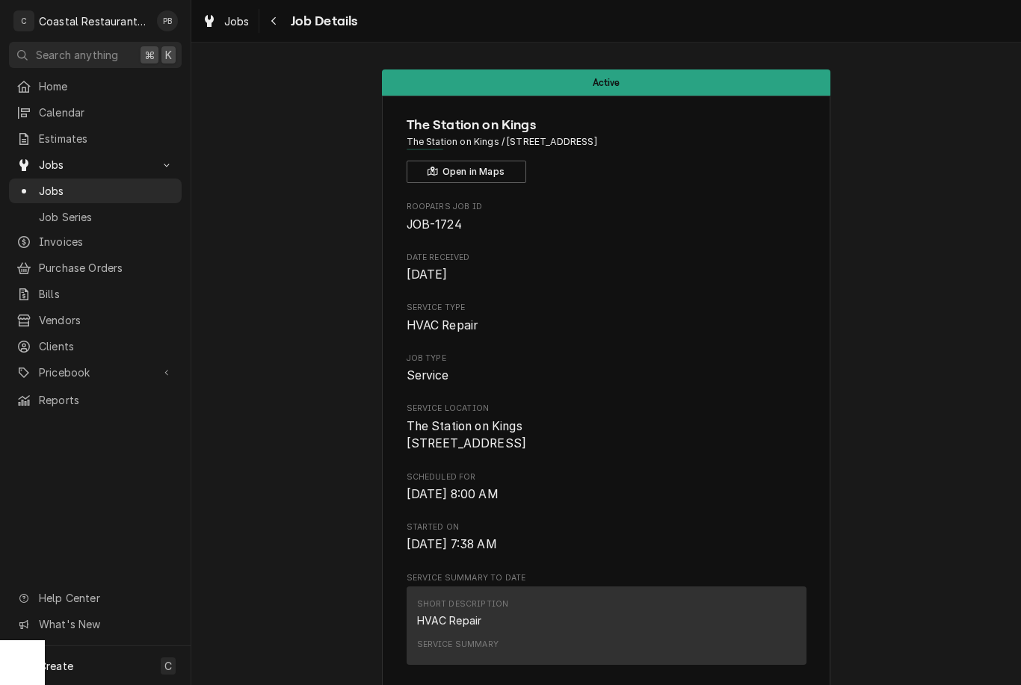
click at [69, 183] on span "Jobs" at bounding box center [106, 191] width 135 height 16
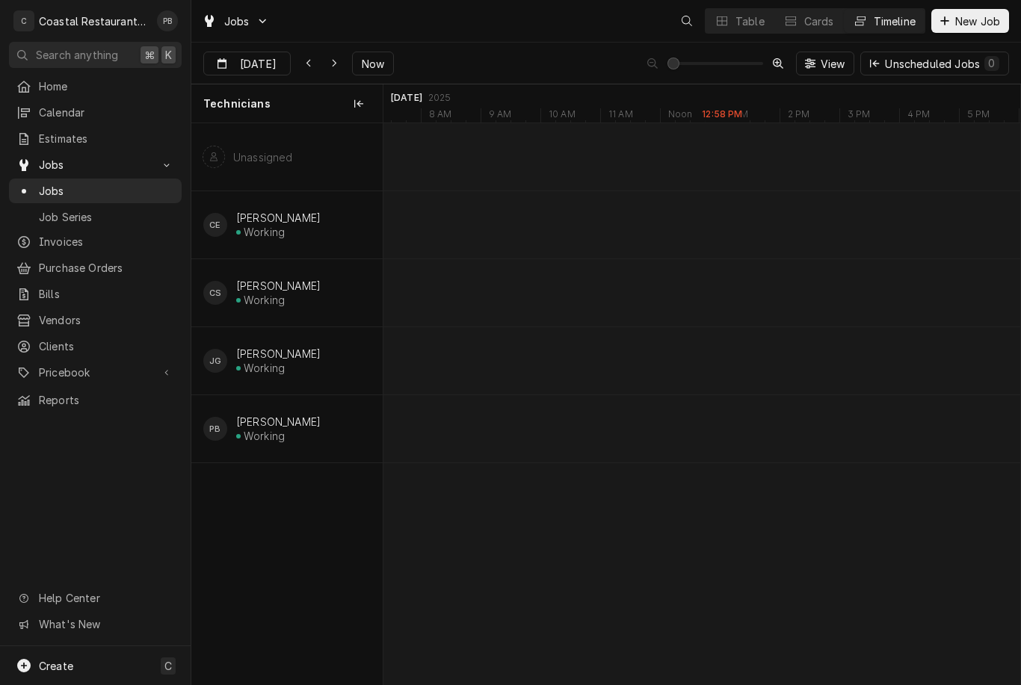
scroll to position [0, 12605]
